Goal: Information Seeking & Learning: Learn about a topic

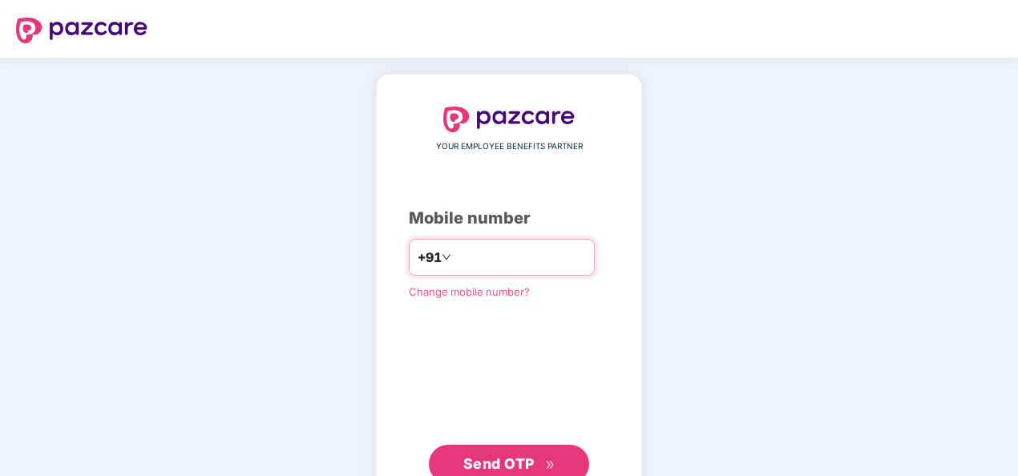
click at [518, 252] on input "number" at bounding box center [521, 258] width 132 height 26
type input "**********"
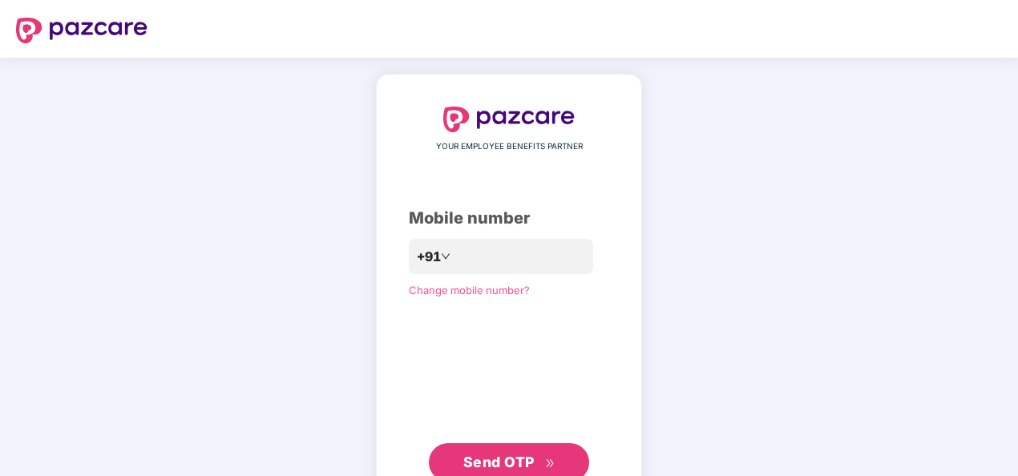
click at [494, 457] on span "Send OTP" at bounding box center [499, 462] width 71 height 17
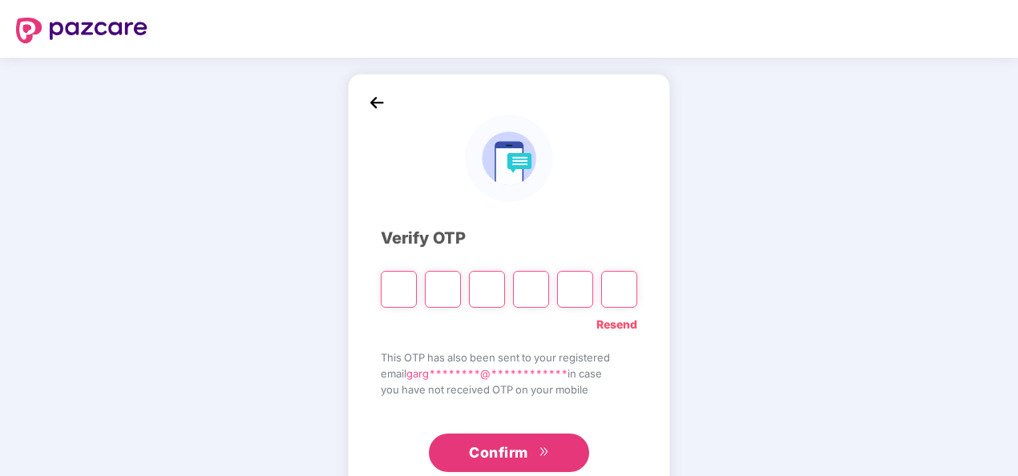
type input "*"
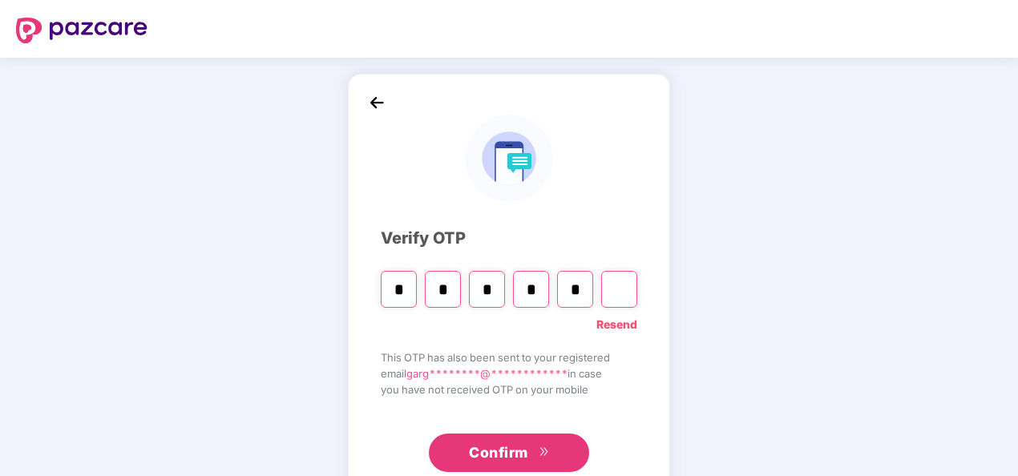
type input "*"
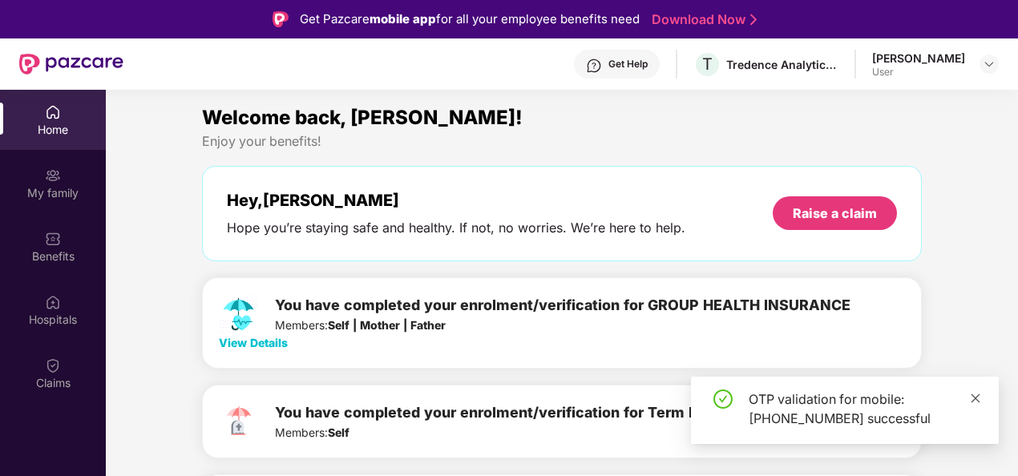
click at [976, 399] on icon "close" at bounding box center [976, 398] width 9 height 9
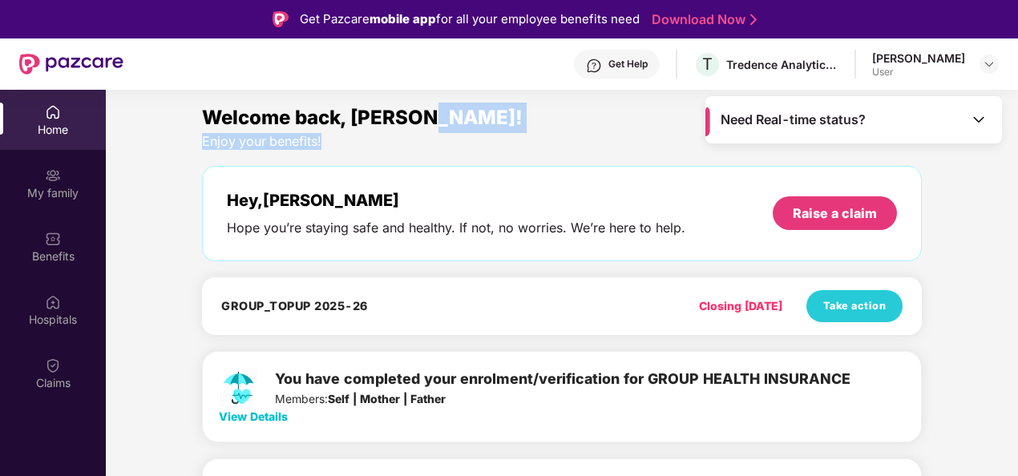
drag, startPoint x: 1014, startPoint y: 125, endPoint x: 1015, endPoint y: 142, distance: 16.9
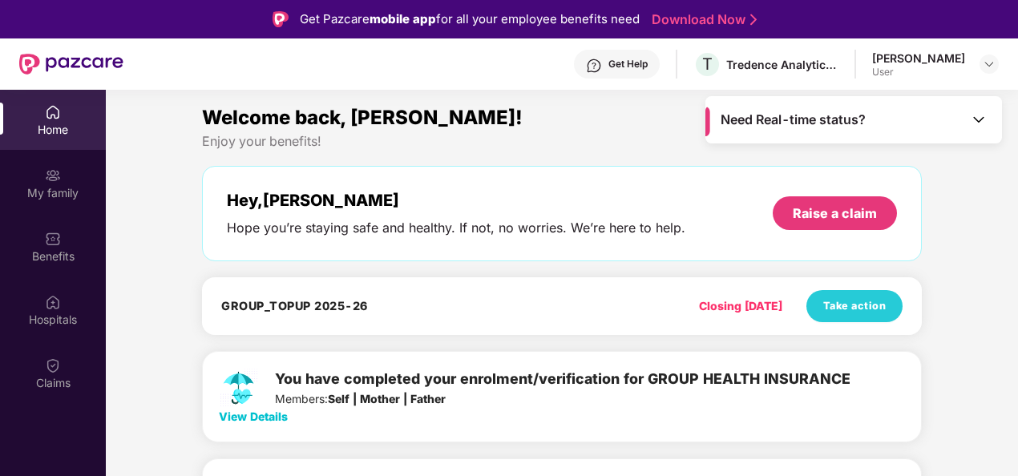
drag, startPoint x: 1015, startPoint y: 142, endPoint x: 970, endPoint y: 213, distance: 84.3
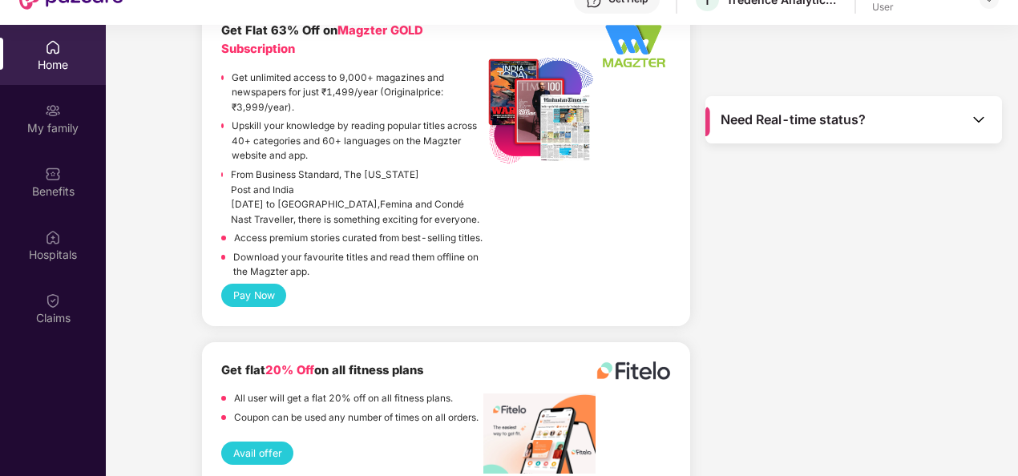
scroll to position [3957, 0]
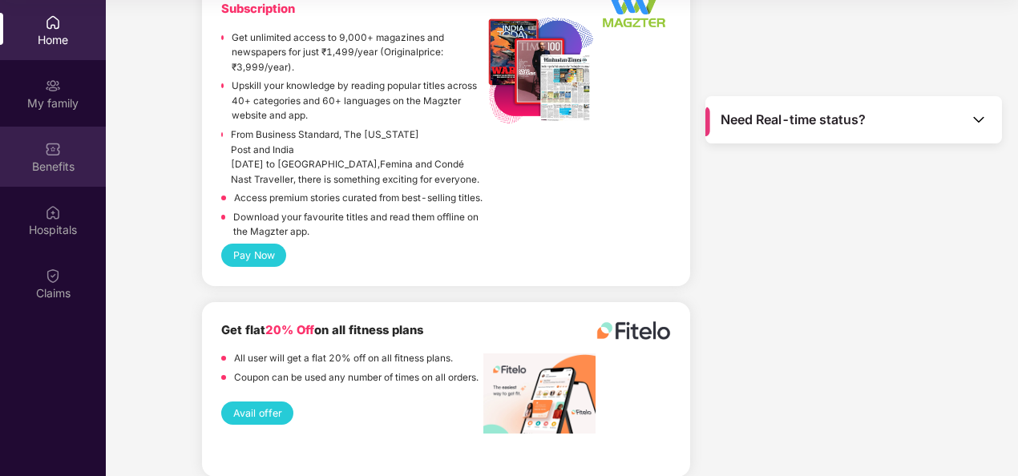
click at [59, 170] on div "Benefits" at bounding box center [53, 167] width 106 height 16
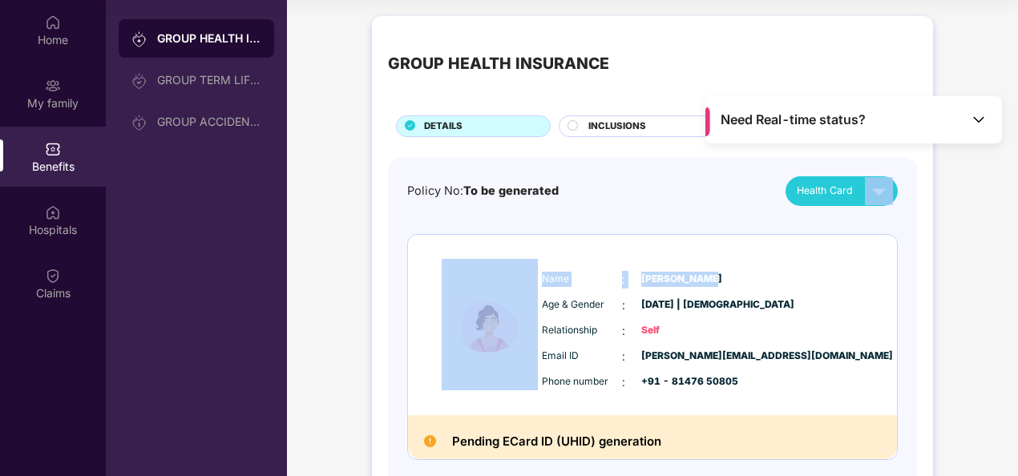
drag, startPoint x: 1015, startPoint y: 138, endPoint x: 1022, endPoint y: 229, distance: 91.7
click at [1018, 229] on html "Get Pazcare mobile app for all your employee benefits need Download Now Get Hel…" at bounding box center [509, 148] width 1018 height 476
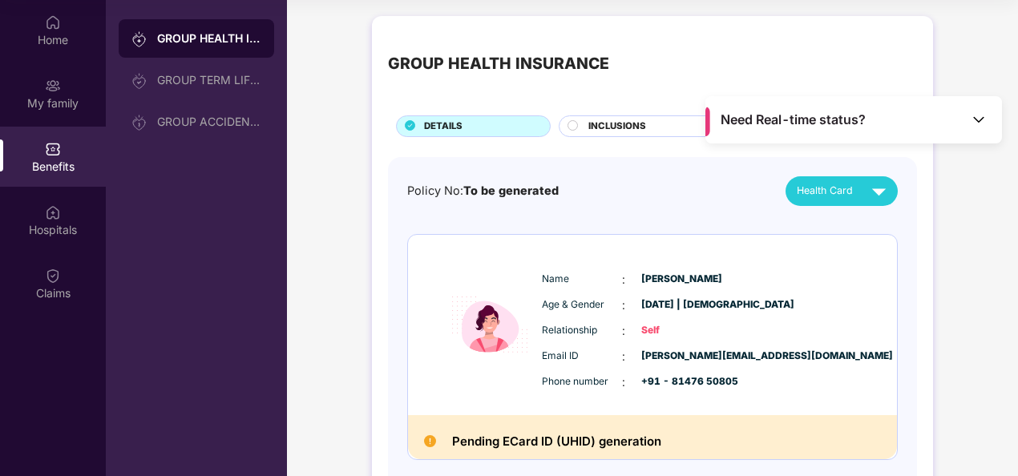
drag, startPoint x: 1022, startPoint y: 229, endPoint x: 939, endPoint y: 338, distance: 137.3
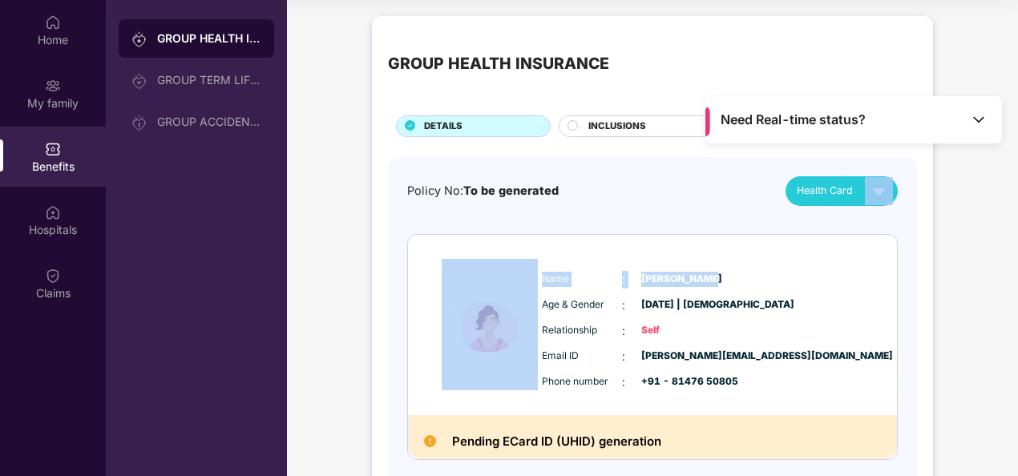
drag, startPoint x: 1015, startPoint y: 138, endPoint x: 1022, endPoint y: 242, distance: 104.5
click at [1018, 242] on html "Get Pazcare mobile app for all your employee benefits need Download Now Get Hel…" at bounding box center [509, 148] width 1018 height 476
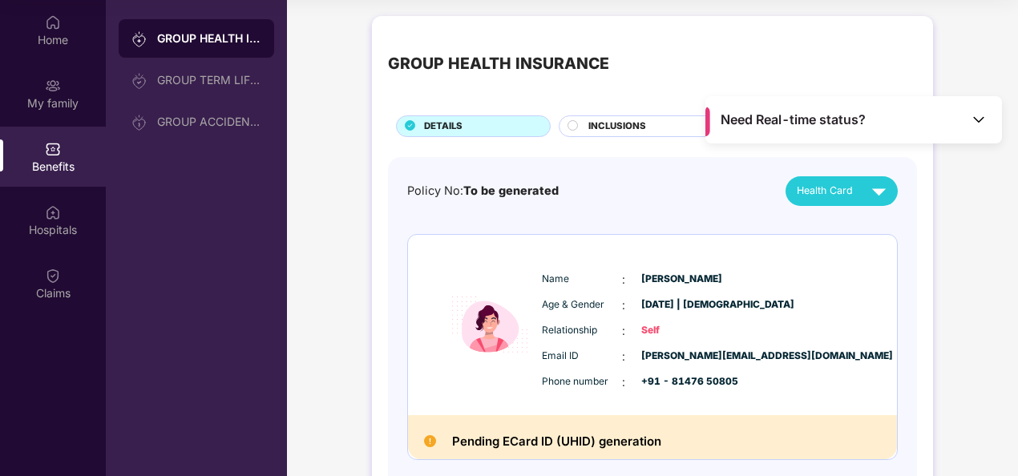
drag, startPoint x: 1022, startPoint y: 242, endPoint x: 966, endPoint y: 308, distance: 86.5
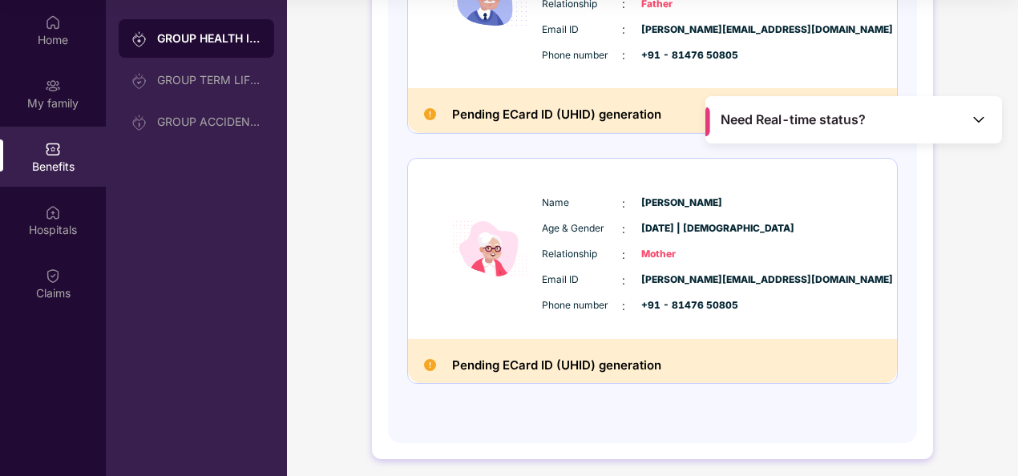
scroll to position [582, 0]
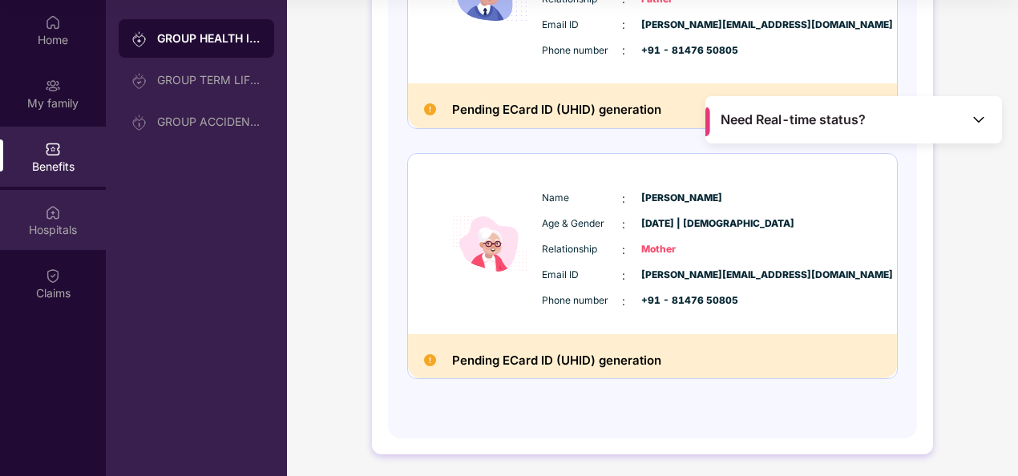
click at [48, 222] on div "Hospitals" at bounding box center [53, 230] width 106 height 16
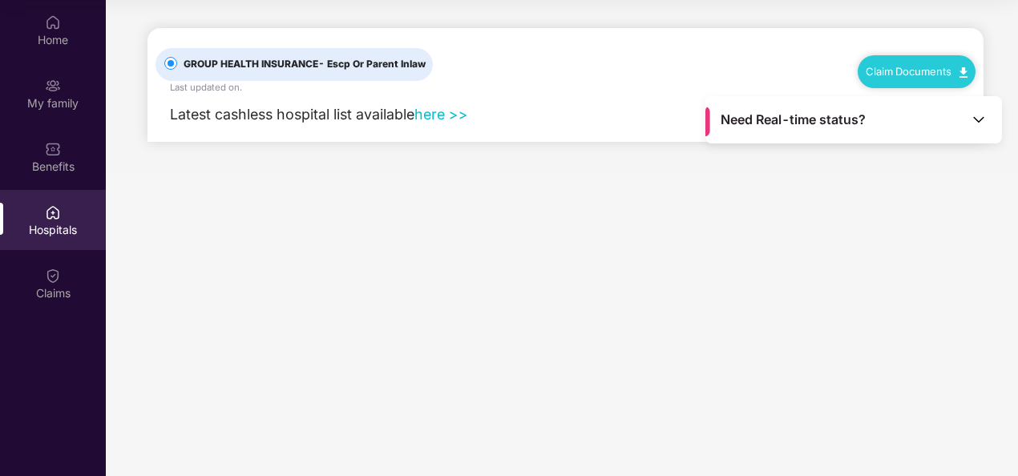
click at [435, 111] on link "here >>" at bounding box center [442, 114] width 54 height 17
click at [43, 283] on div "Claims" at bounding box center [53, 283] width 106 height 60
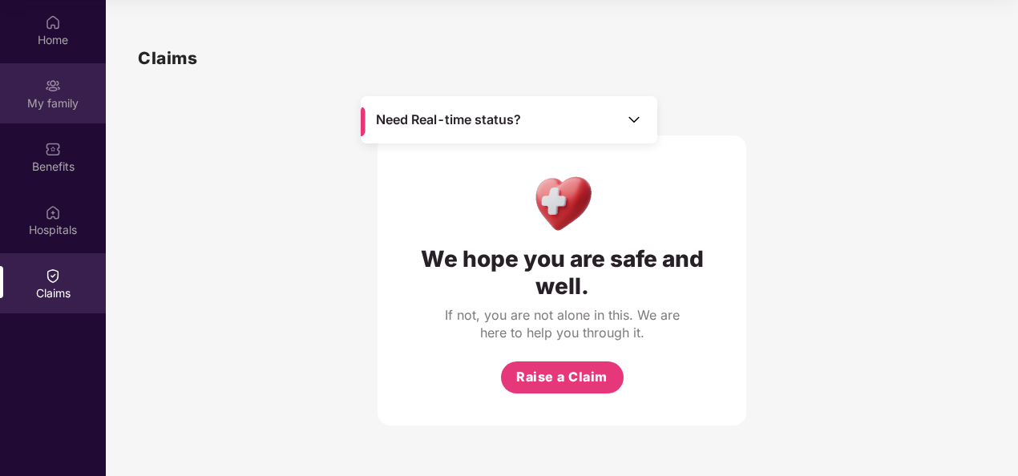
click at [65, 115] on div "My family" at bounding box center [53, 93] width 106 height 60
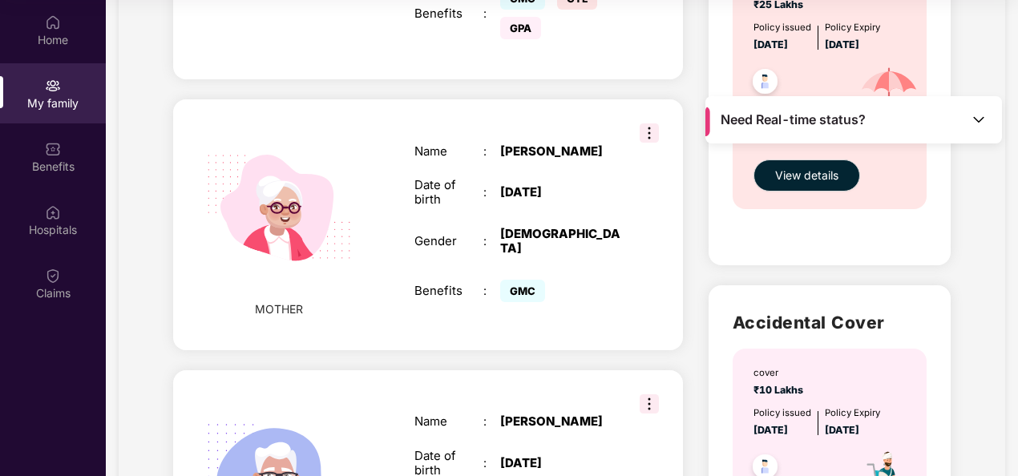
scroll to position [585, 0]
